Goal: Check status: Check status

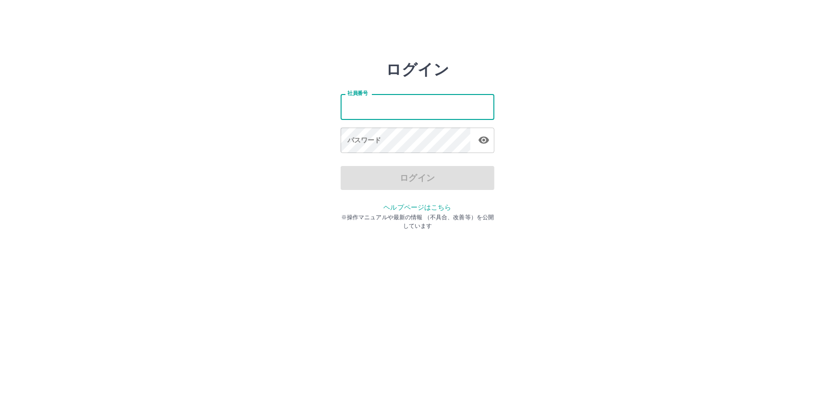
click at [359, 106] on input "社員番号" at bounding box center [418, 106] width 154 height 25
type input "*******"
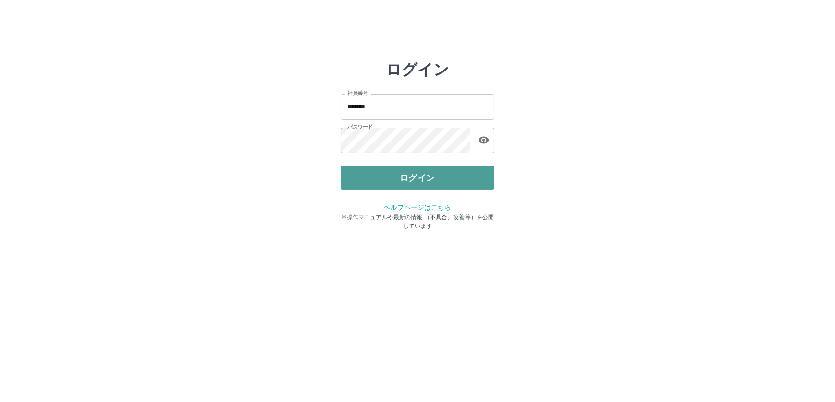
click at [411, 181] on button "ログイン" at bounding box center [418, 178] width 154 height 24
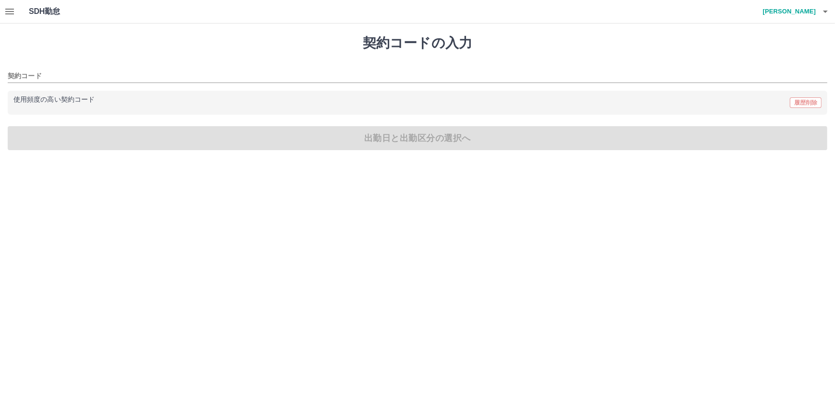
click at [7, 13] on icon "button" at bounding box center [9, 12] width 9 height 6
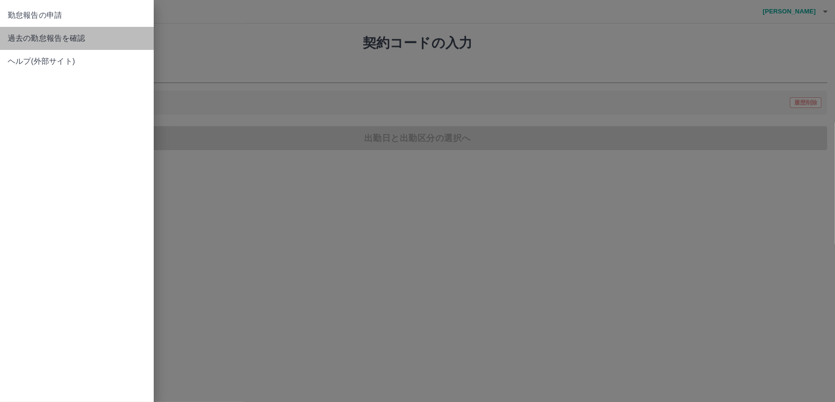
click at [61, 37] on span "過去の勤怠報告を確認" at bounding box center [77, 39] width 138 height 12
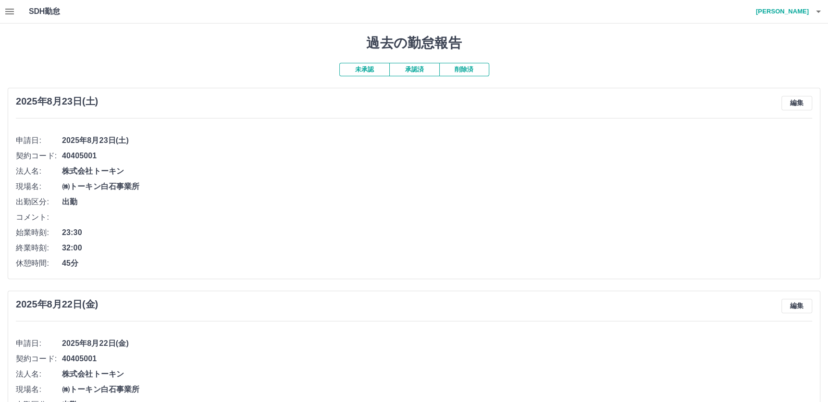
click at [413, 66] on button "承認済" at bounding box center [414, 69] width 50 height 13
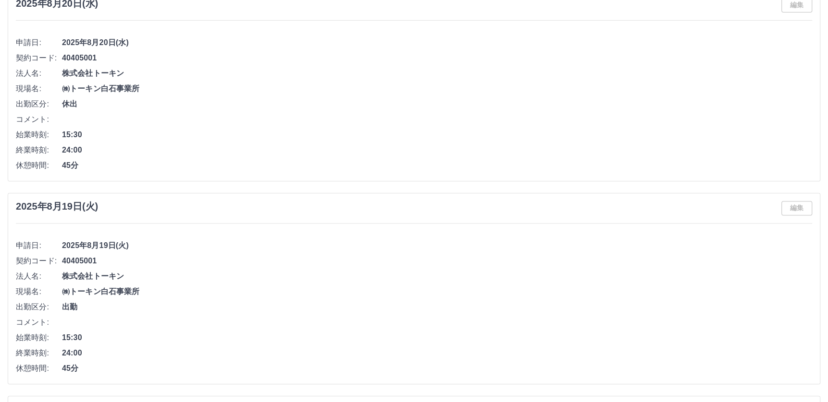
scroll to position [240, 0]
drag, startPoint x: 181, startPoint y: 171, endPoint x: 184, endPoint y: 160, distance: 11.7
